Goal: Task Accomplishment & Management: Use online tool/utility

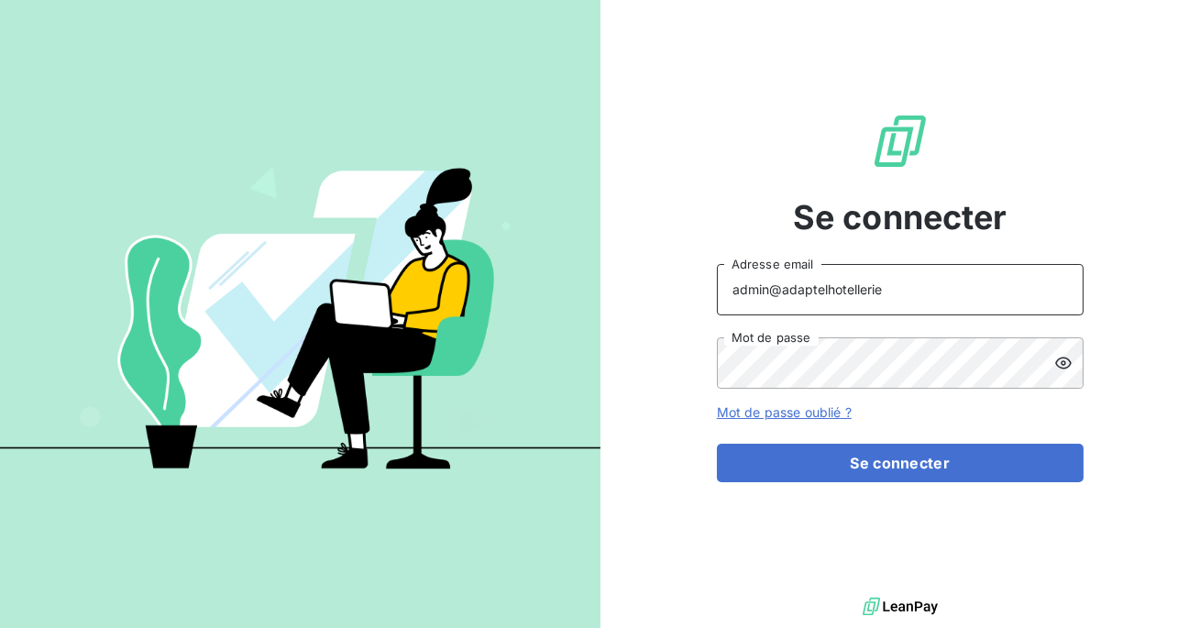
click at [877, 293] on input "admin@adaptelhotellerie" at bounding box center [900, 289] width 367 height 51
type input "admin@adaptelparis"
click at [717, 444] on button "Se connecter" at bounding box center [900, 463] width 367 height 38
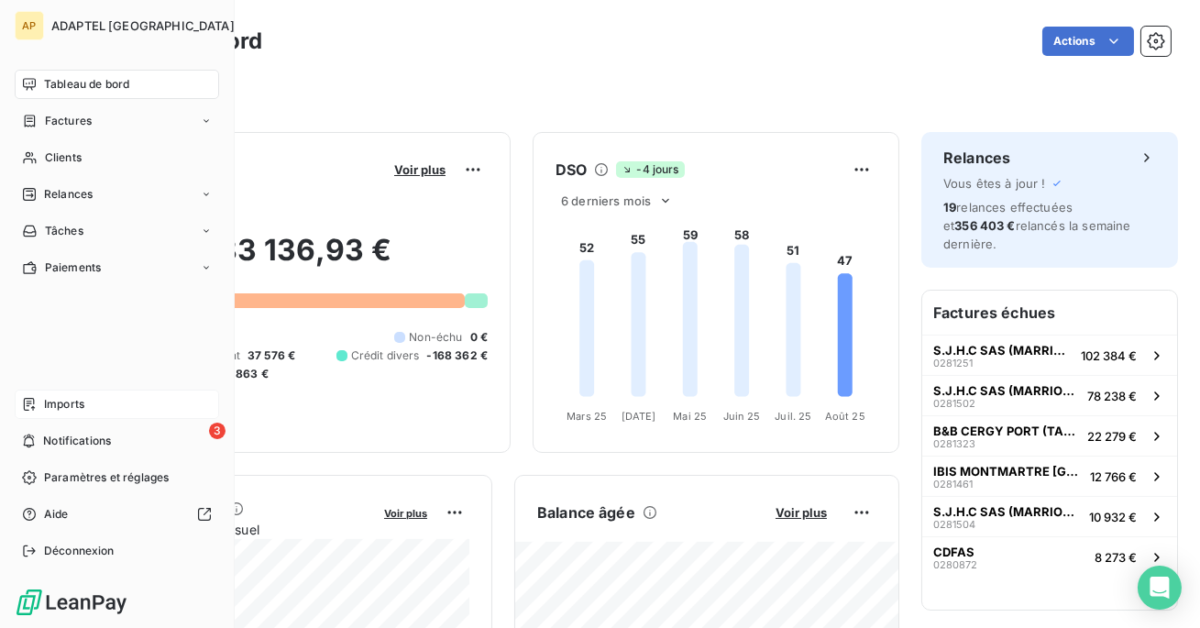
click at [68, 414] on div "Imports" at bounding box center [117, 404] width 204 height 29
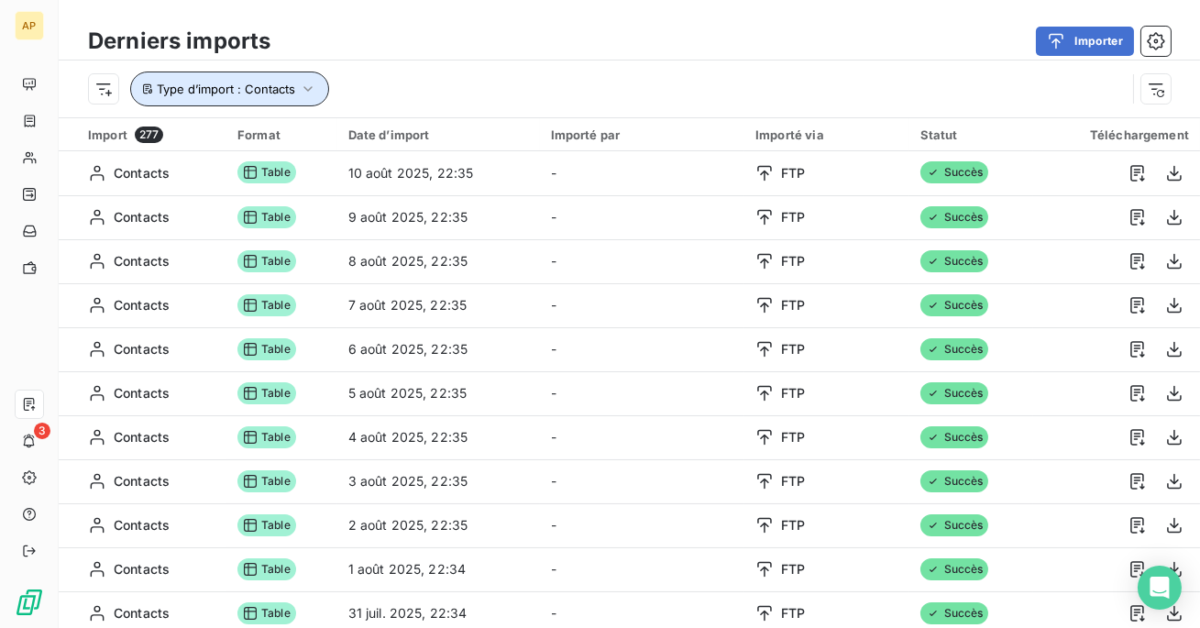
click at [289, 87] on span "Type d’import : Contacts" at bounding box center [226, 89] width 138 height 15
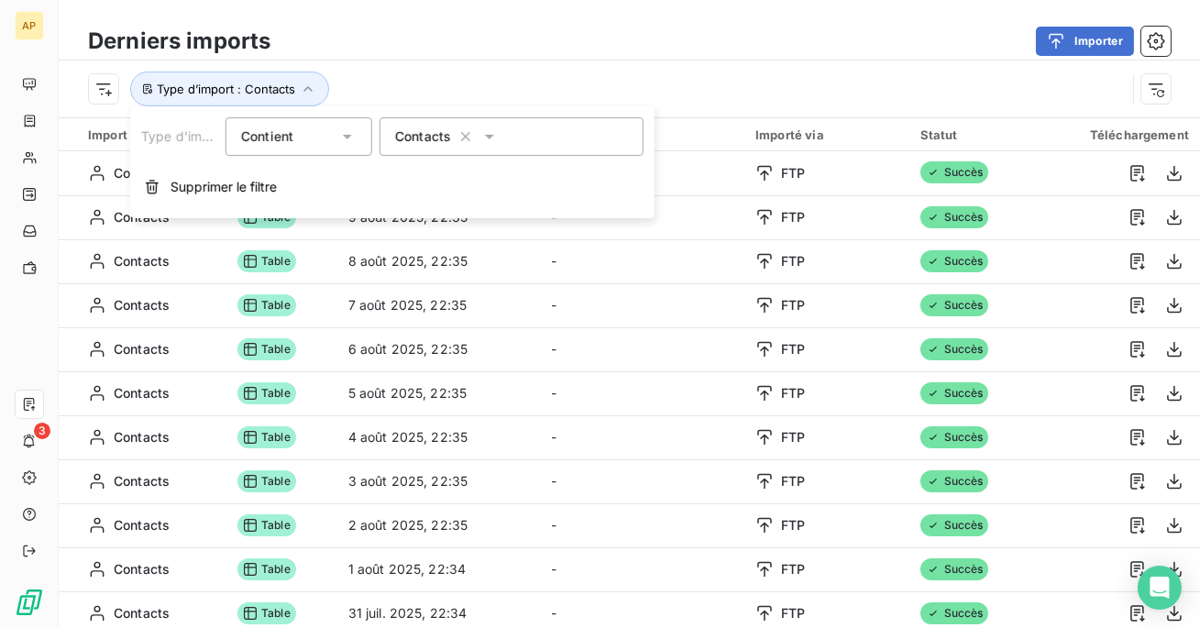
click at [428, 153] on div "Contacts" at bounding box center [511, 136] width 264 height 38
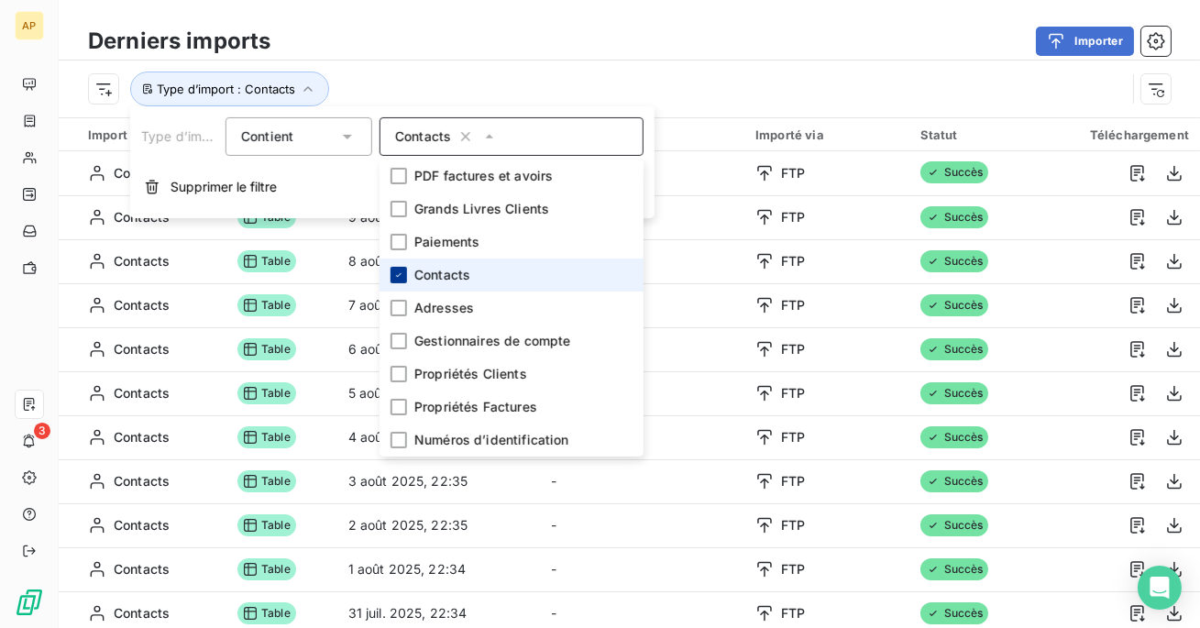
click at [405, 274] on div at bounding box center [398, 275] width 16 height 16
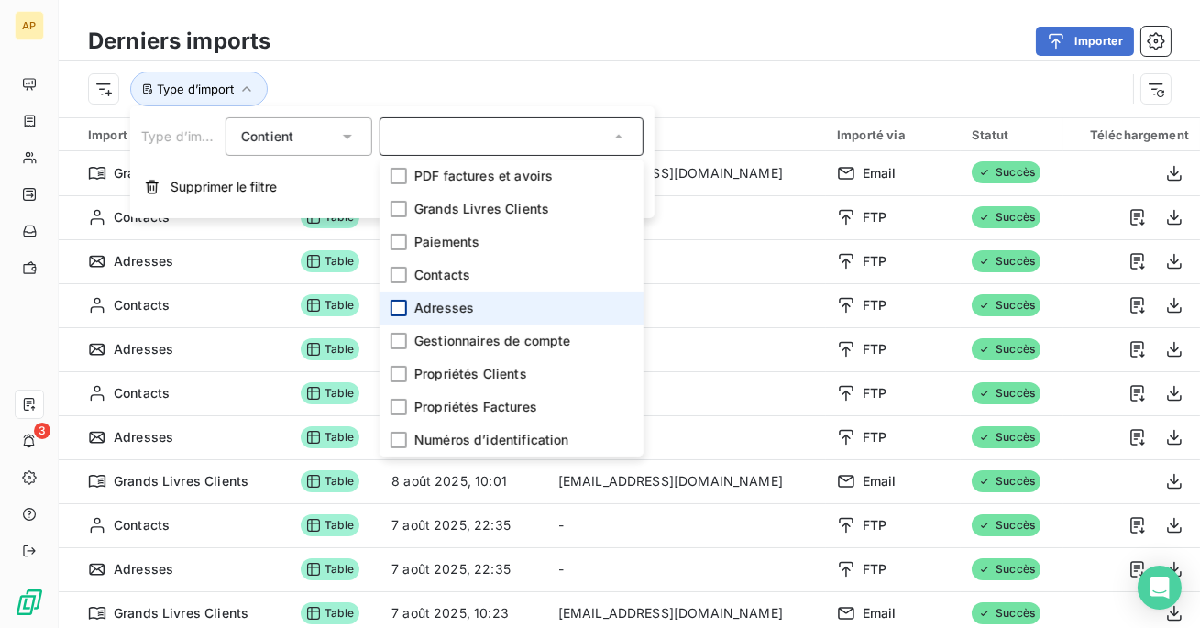
click at [397, 310] on div at bounding box center [398, 308] width 16 height 16
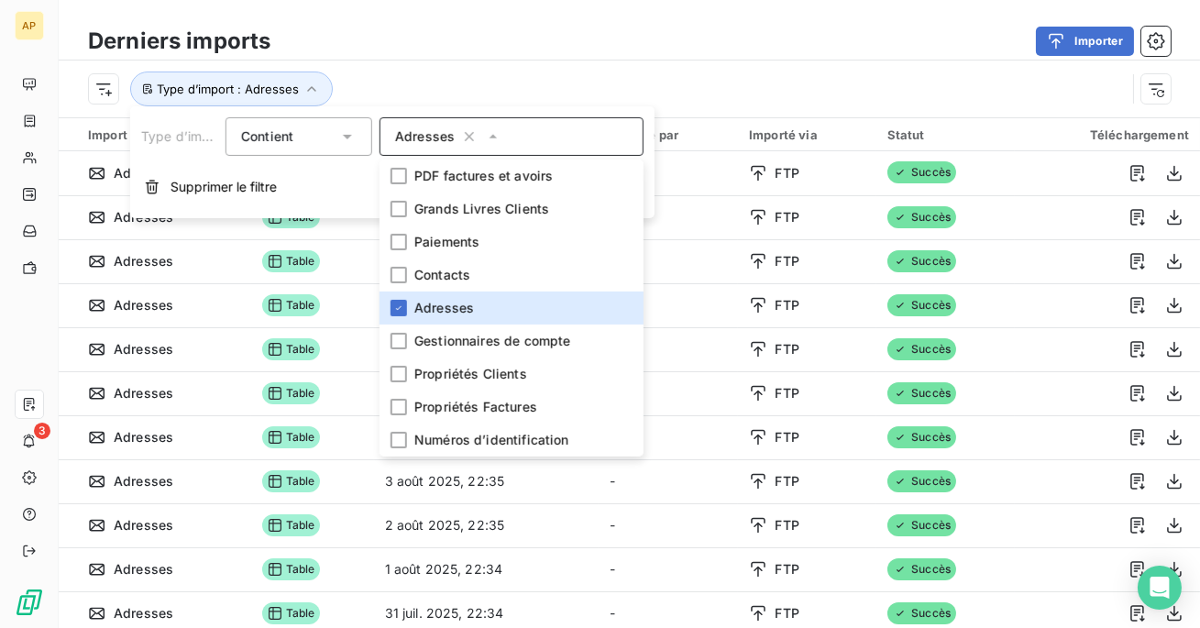
click at [483, 89] on div "Type d’import : Adresses" at bounding box center [607, 88] width 1038 height 35
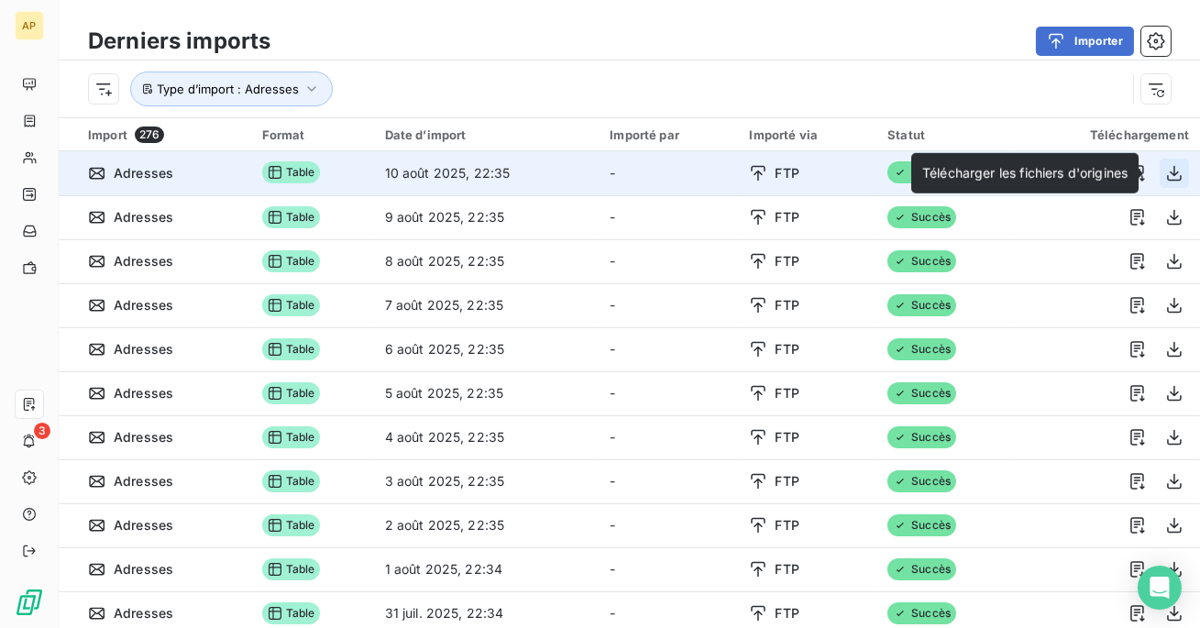
click at [1165, 171] on icon "button" at bounding box center [1174, 173] width 18 height 18
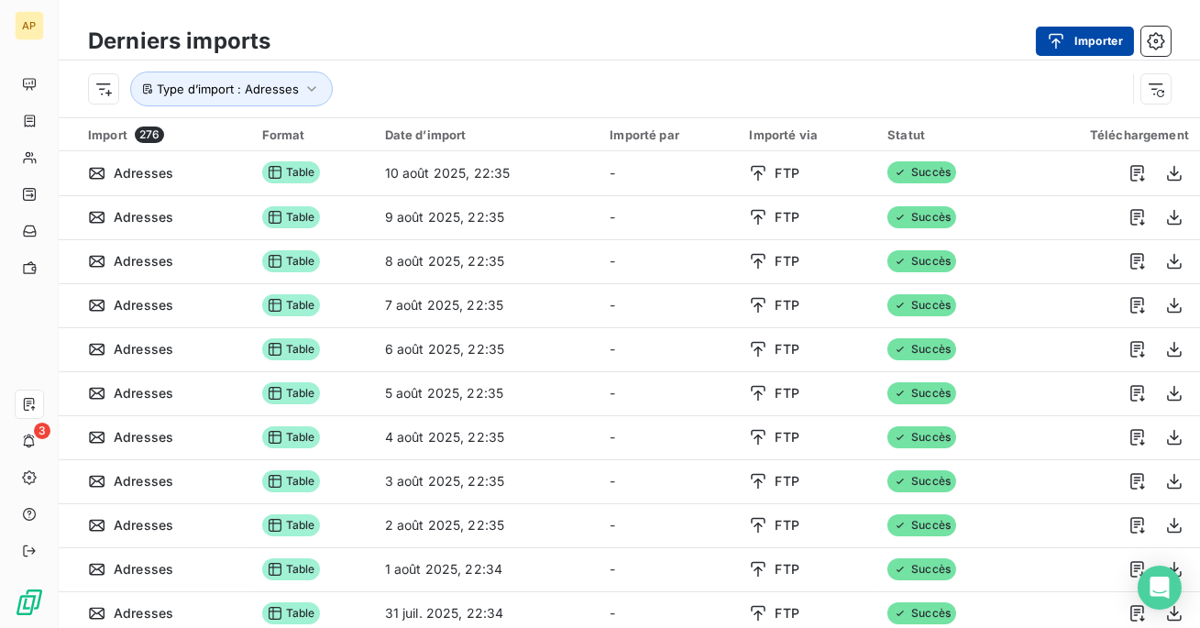
click at [1087, 52] on button "Importer" at bounding box center [1085, 41] width 98 height 29
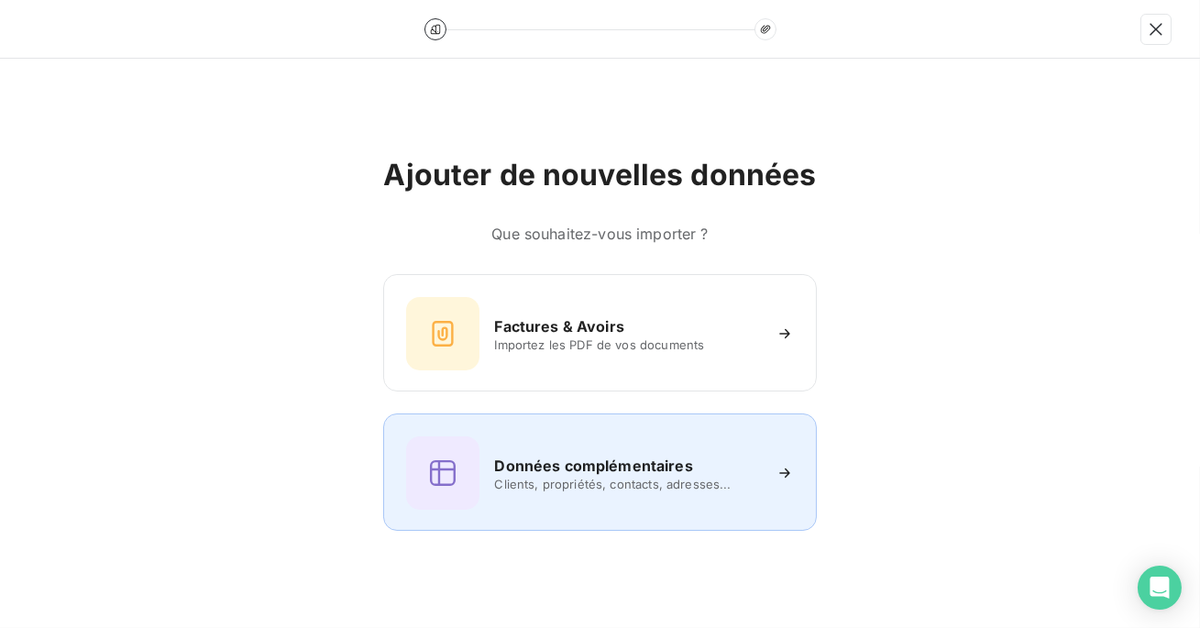
click at [565, 446] on div "Données complémentaires Clients, propriétés, contacts, adresses..." at bounding box center [599, 472] width 387 height 73
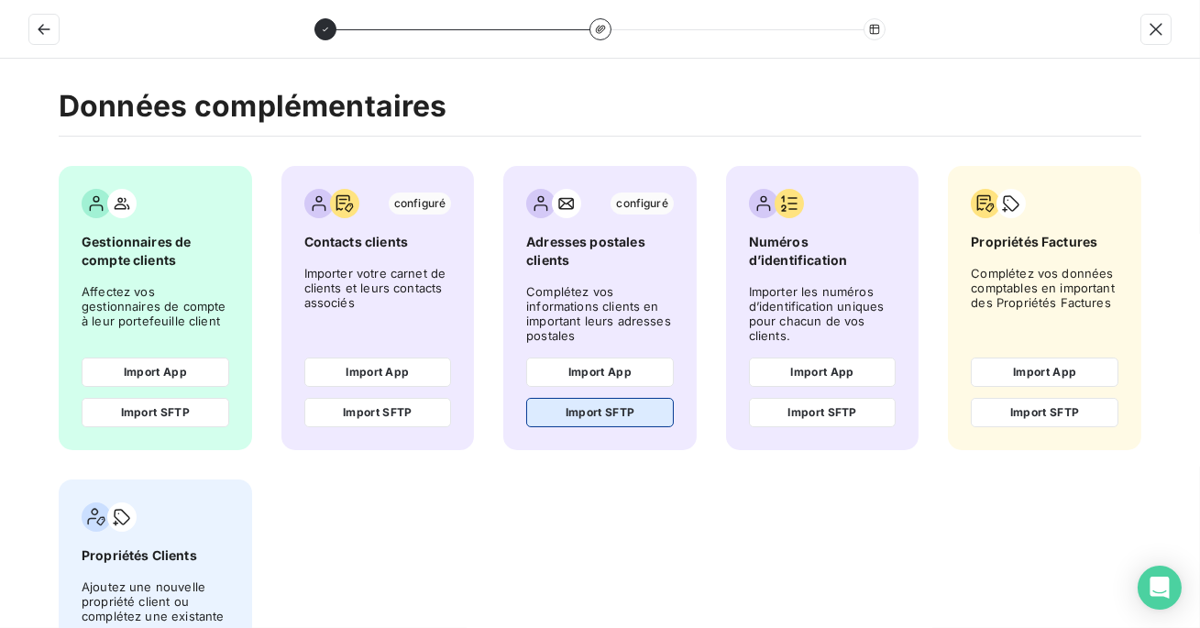
click at [580, 412] on button "Import SFTP" at bounding box center [600, 412] width 148 height 29
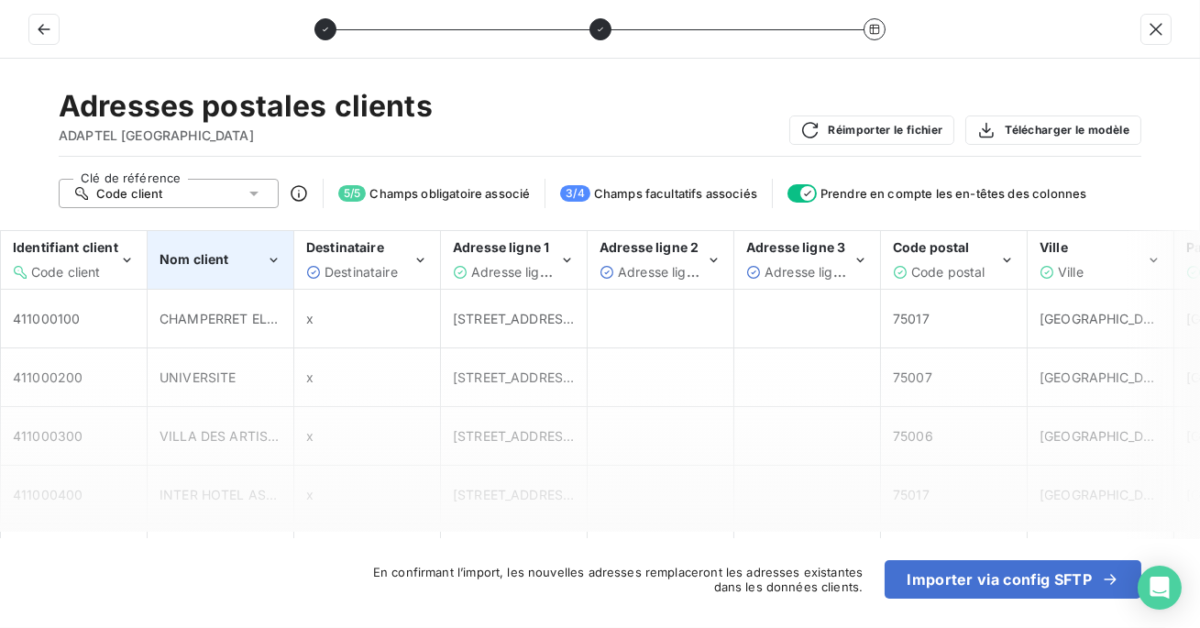
click at [249, 269] on div "Nom client" at bounding box center [220, 260] width 144 height 56
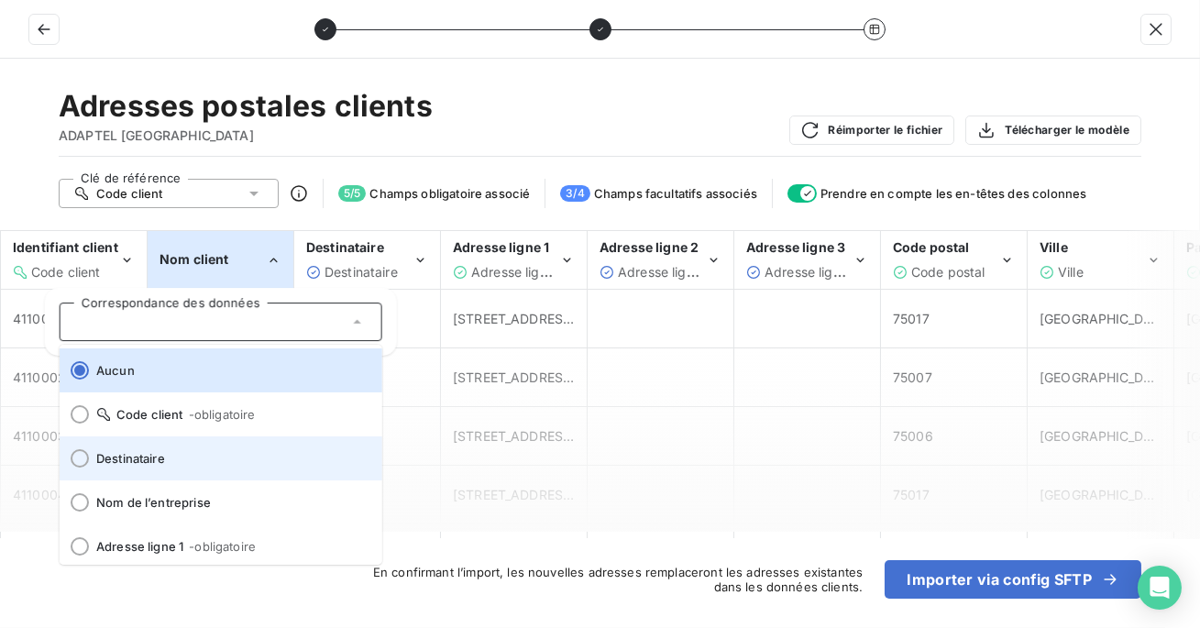
click at [203, 462] on span "Destinataire" at bounding box center [231, 458] width 271 height 15
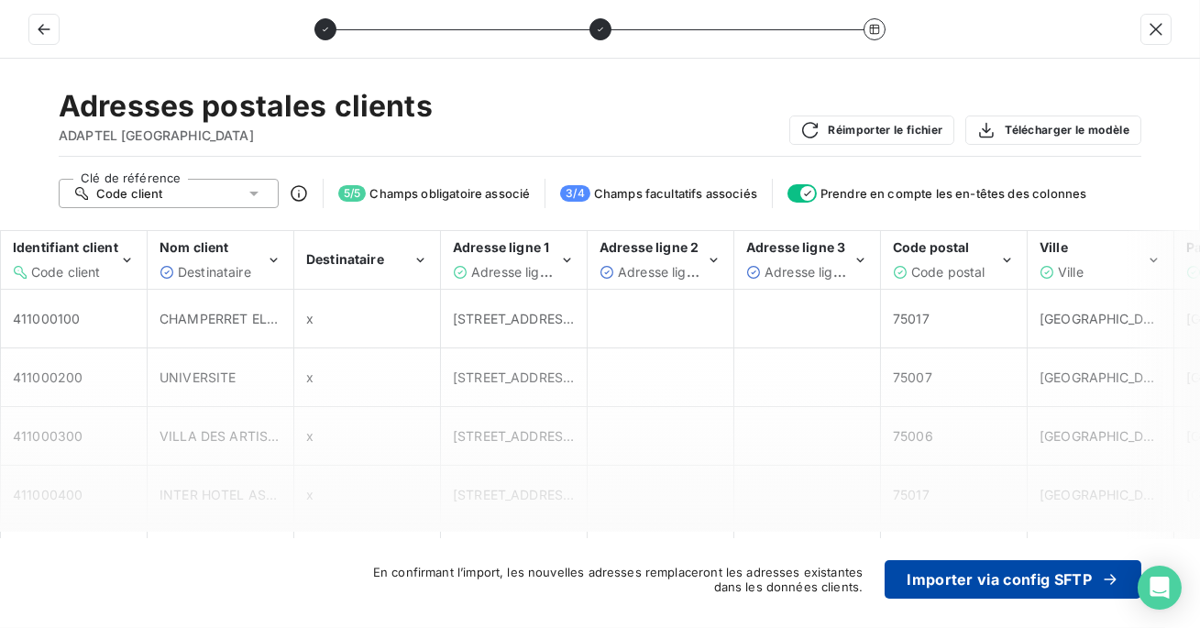
click at [975, 574] on button "Importer via config SFTP" at bounding box center [1012, 579] width 257 height 38
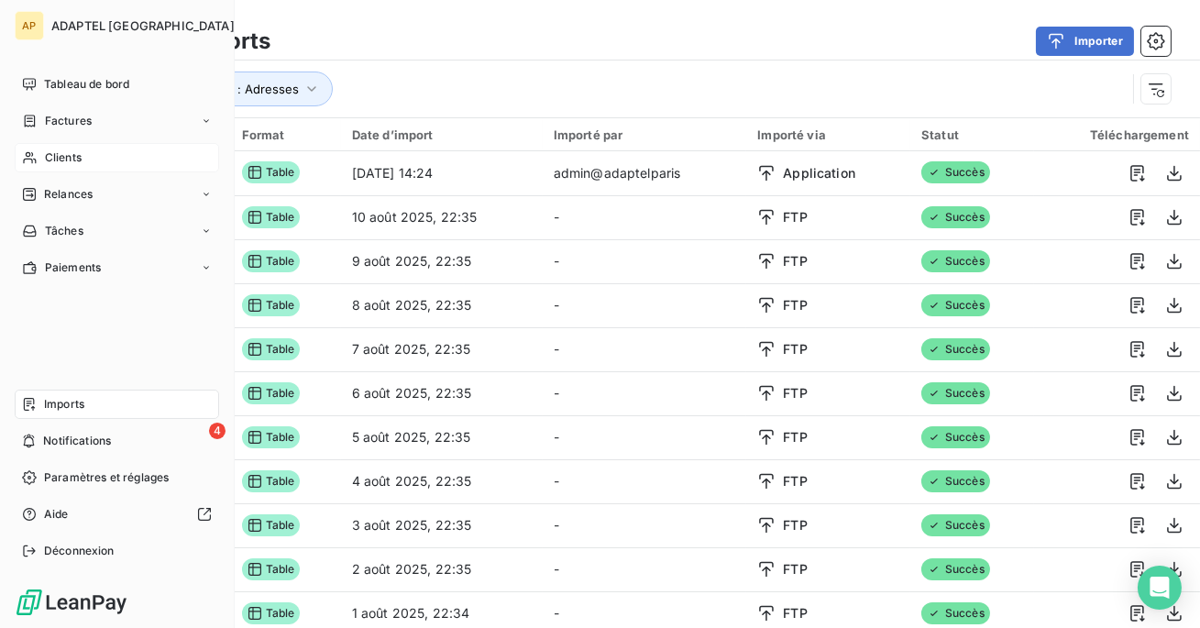
click at [69, 157] on span "Clients" at bounding box center [63, 157] width 37 height 16
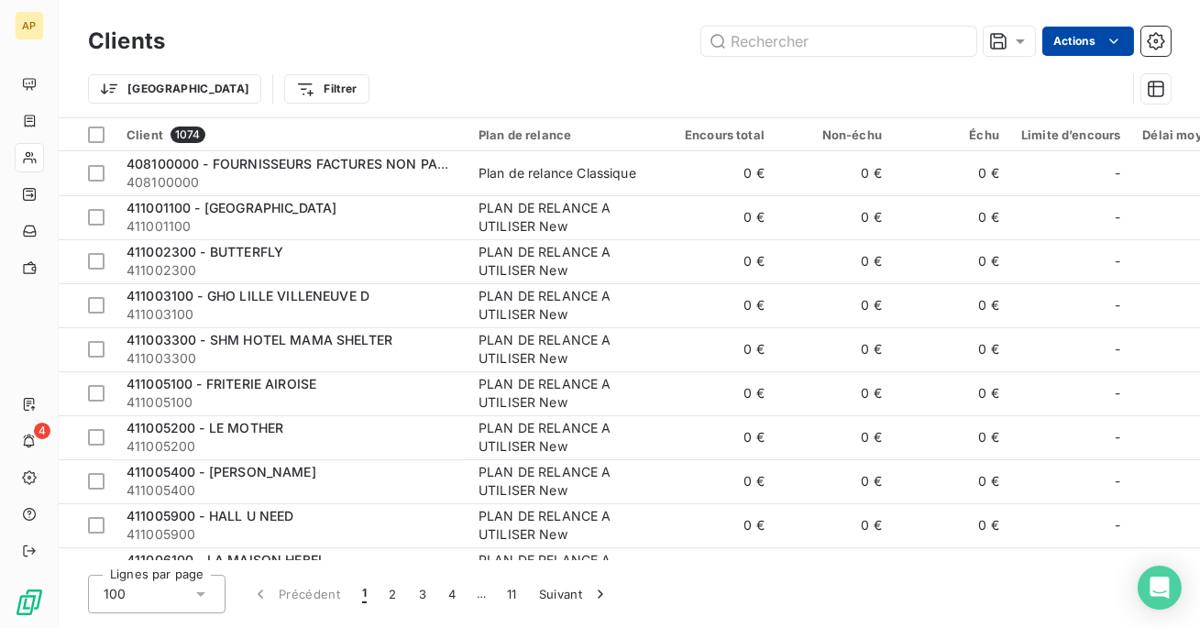
click at [1079, 32] on html "AP 4 Clients Actions Trier Filtrer Client 1074 Plan de relance Encours total No…" at bounding box center [600, 314] width 1200 height 628
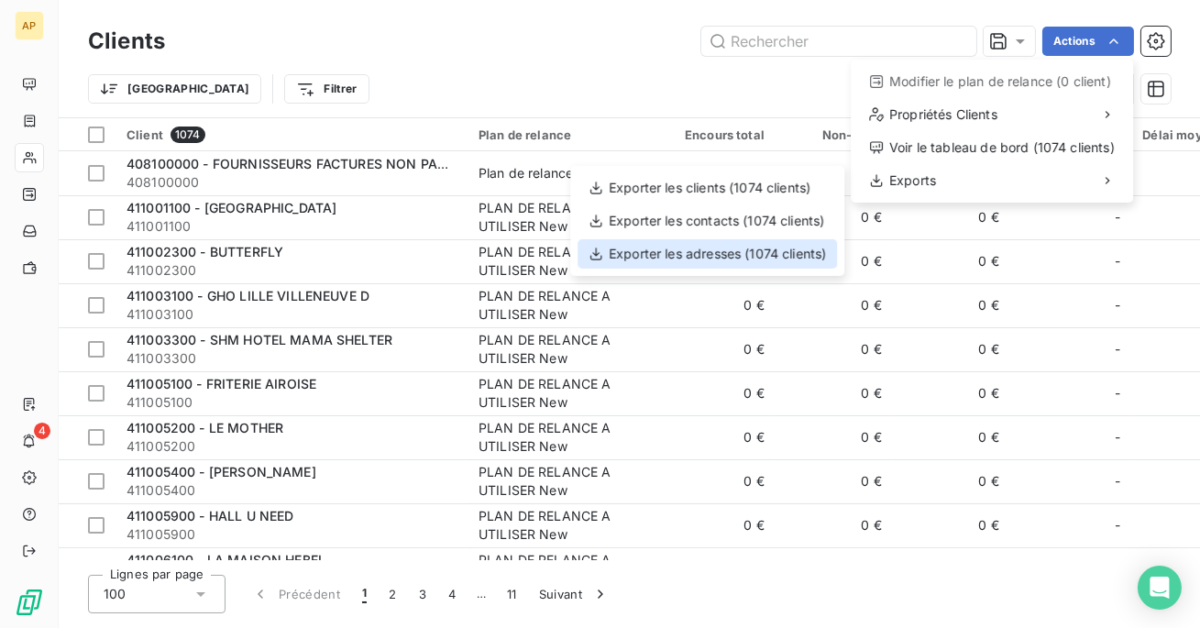
click at [807, 243] on div "Exporter les adresses (1074 clients)" at bounding box center [706, 253] width 259 height 29
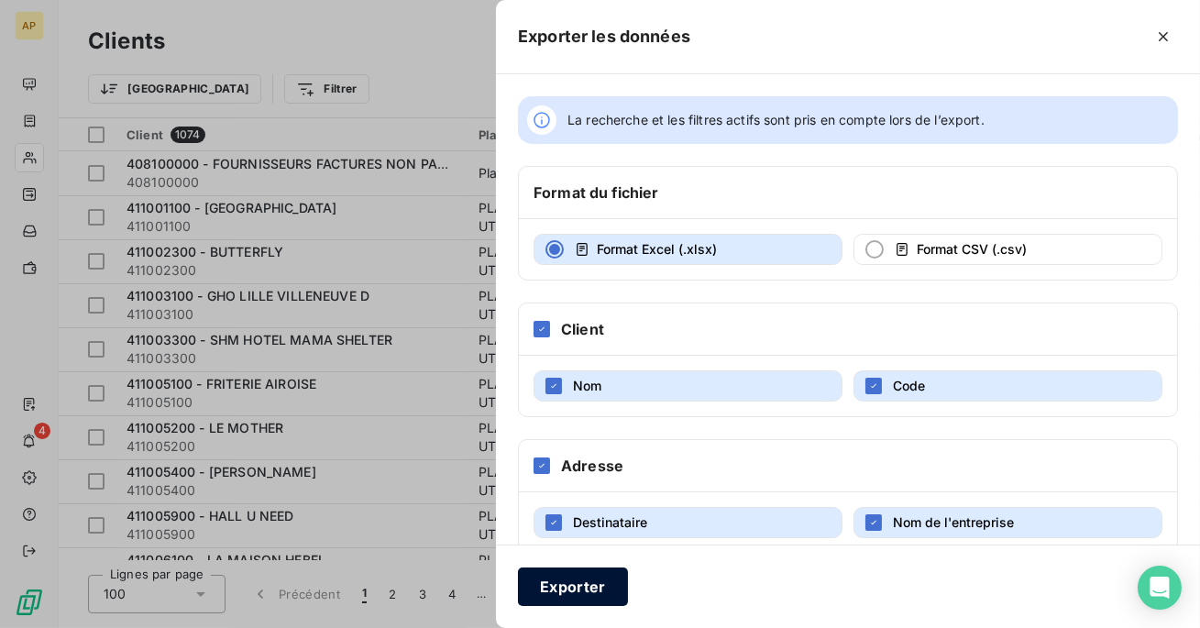
click at [560, 584] on button "Exporter" at bounding box center [573, 586] width 110 height 38
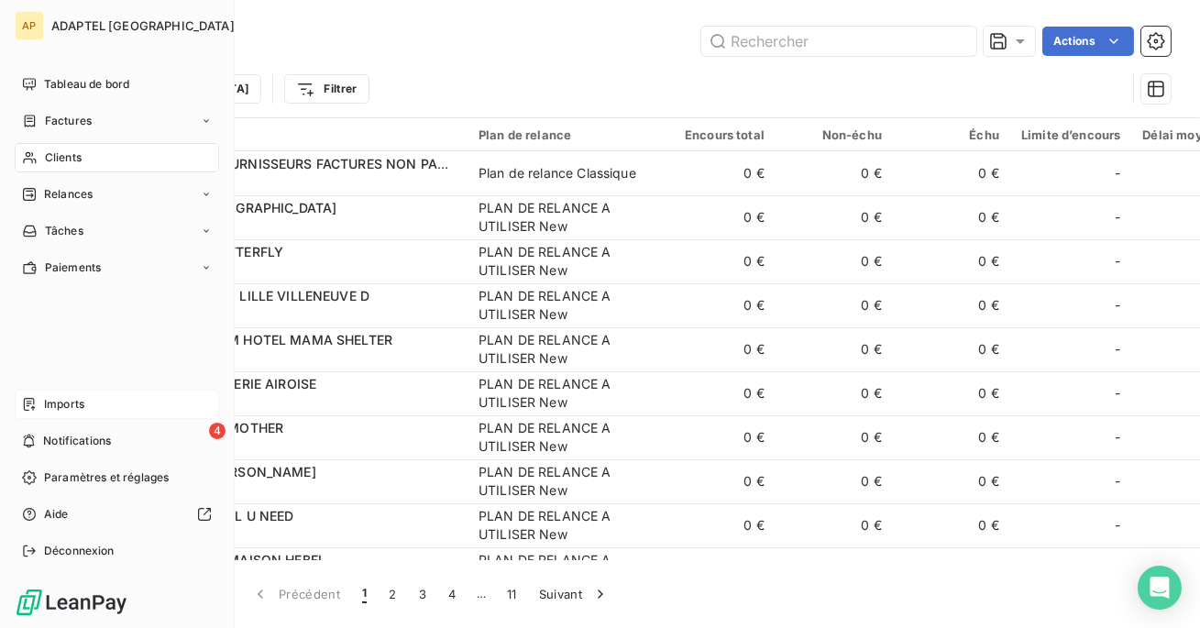
click at [69, 393] on div "Imports" at bounding box center [117, 404] width 204 height 29
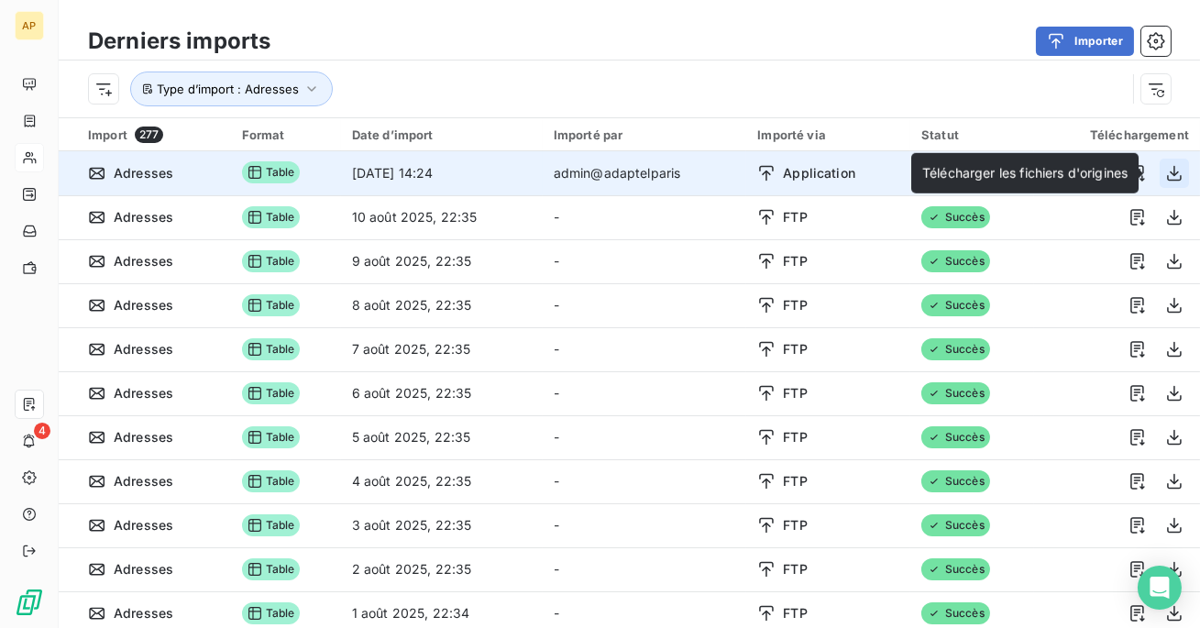
click at [1170, 170] on icon "button" at bounding box center [1174, 173] width 15 height 16
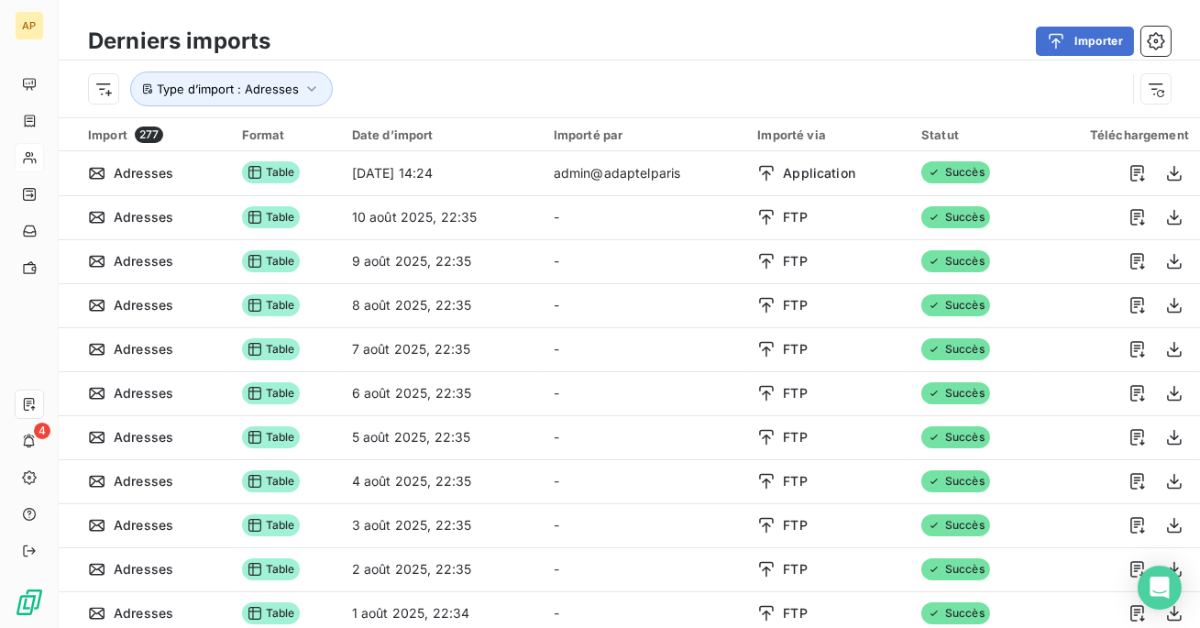
click at [829, 17] on div "Derniers imports Importer Type d’import : Adresses" at bounding box center [629, 58] width 1141 height 117
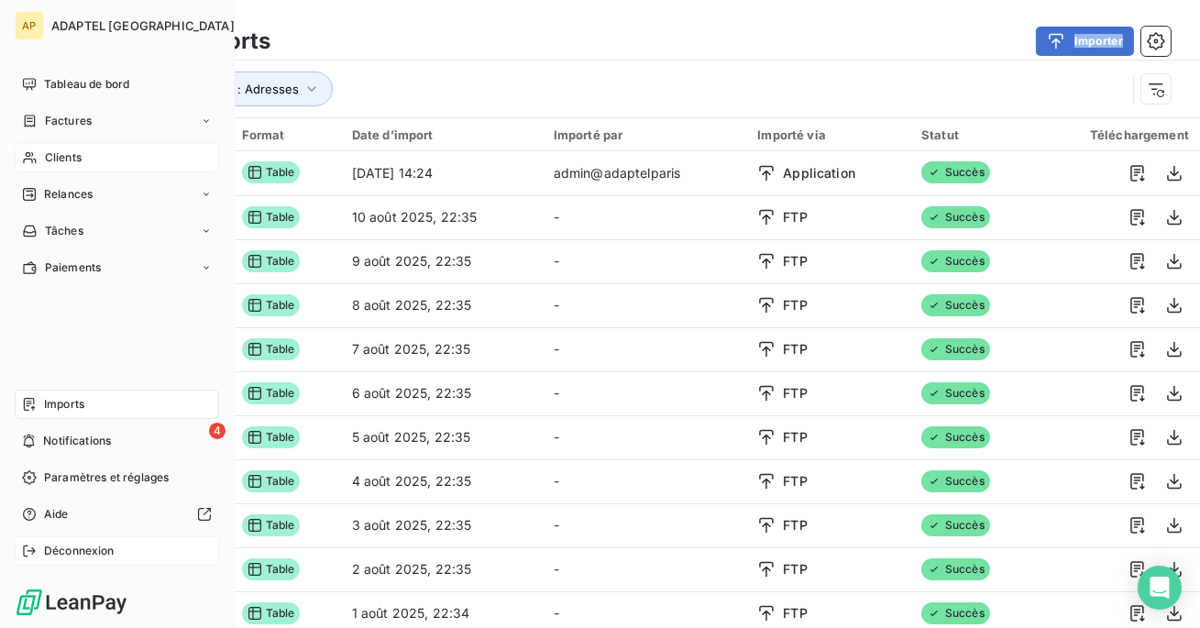
click at [103, 555] on span "Déconnexion" at bounding box center [79, 551] width 71 height 16
